Goal: Contribute content: Add original content to the website for others to see

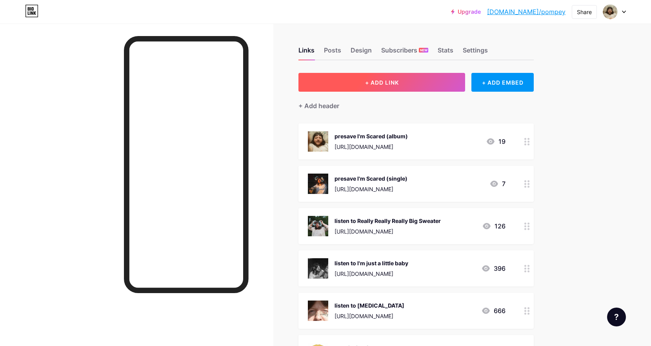
click at [381, 78] on button "+ ADD LINK" at bounding box center [381, 82] width 167 height 19
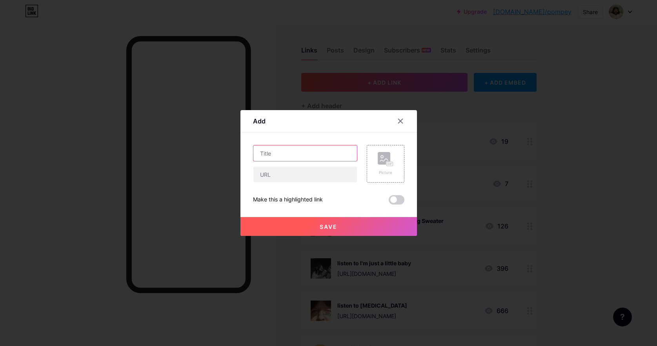
click at [281, 154] on input "text" at bounding box center [304, 153] width 103 height 16
type input "tickets for pop montreal show"
click at [291, 179] on input "text" at bounding box center [304, 175] width 103 height 16
paste input "[URL][DOMAIN_NAME][PERSON_NAME][PERSON_NAME][DATE]"
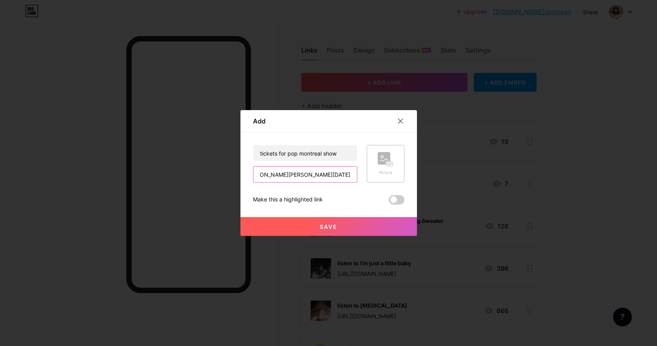
type input "[URL][DOMAIN_NAME][PERSON_NAME][PERSON_NAME][DATE]"
click at [379, 169] on div "Picture" at bounding box center [386, 164] width 16 height 24
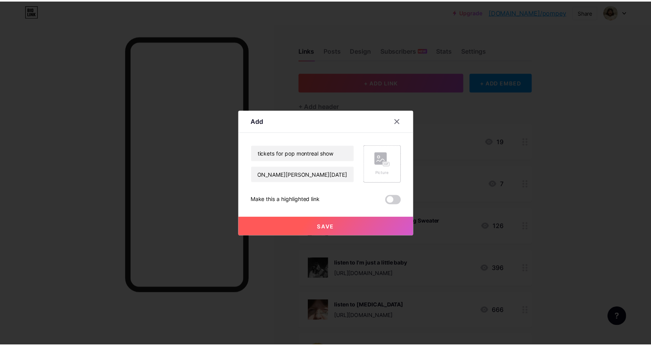
scroll to position [0, 0]
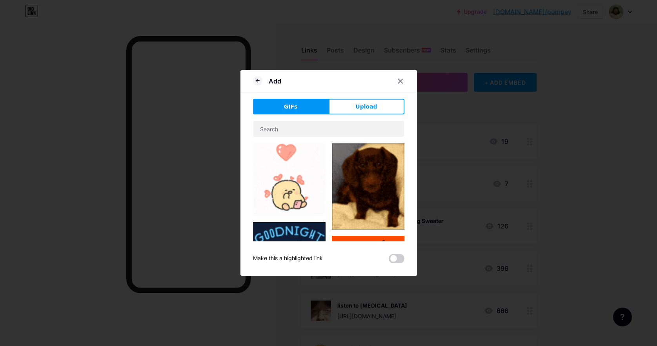
click at [379, 110] on button "Upload" at bounding box center [367, 107] width 76 height 16
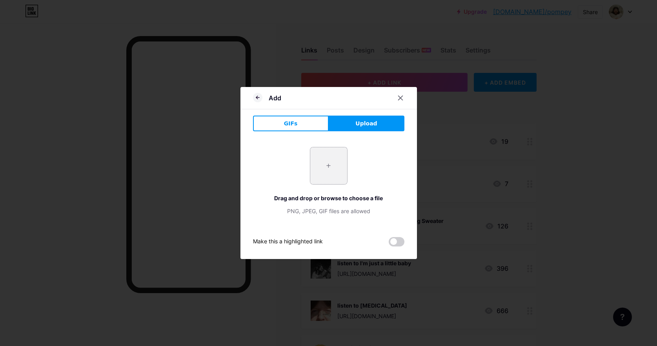
click at [323, 167] on input "file" at bounding box center [328, 165] width 37 height 37
type input "C:\fakepath\Screen Shot [DATE] 2.24.46 AM.png"
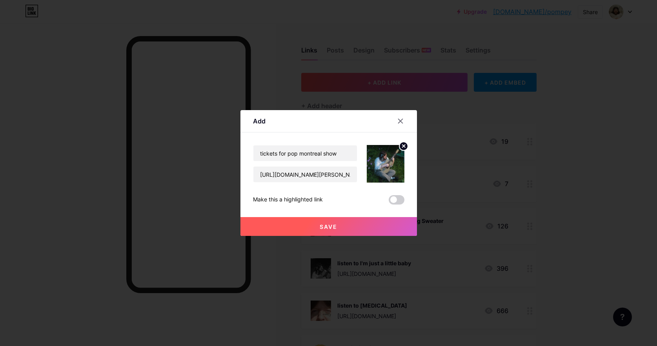
click at [323, 229] on span "Save" at bounding box center [328, 226] width 18 height 7
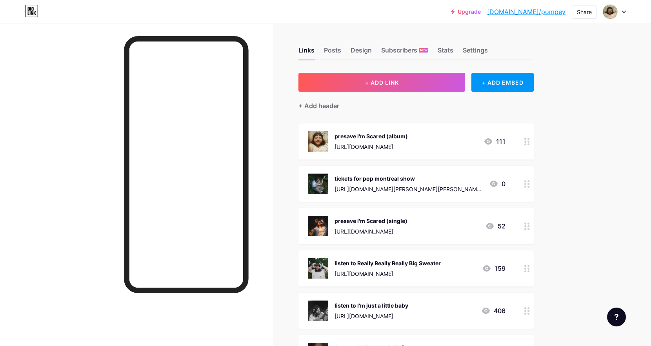
drag, startPoint x: 430, startPoint y: 182, endPoint x: 453, endPoint y: 163, distance: 29.0
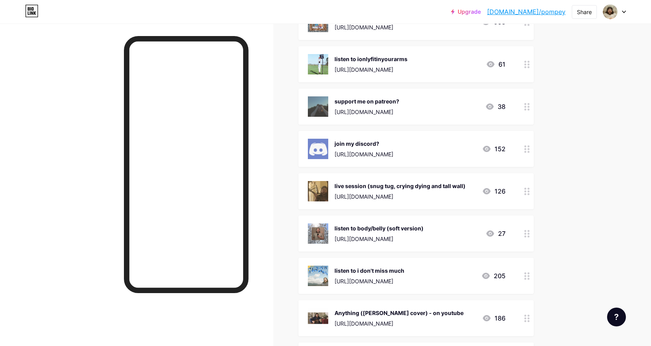
scroll to position [416, 0]
